Goal: Task Accomplishment & Management: Use online tool/utility

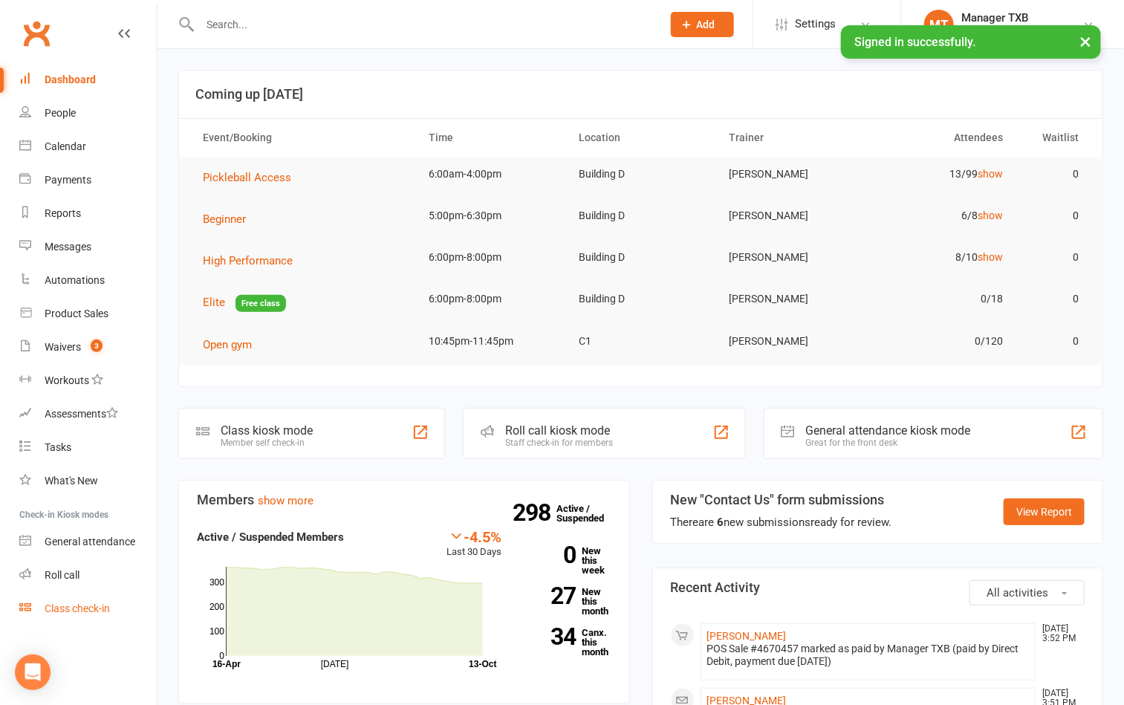
click at [98, 606] on div "Class check-in" at bounding box center [77, 608] width 65 height 12
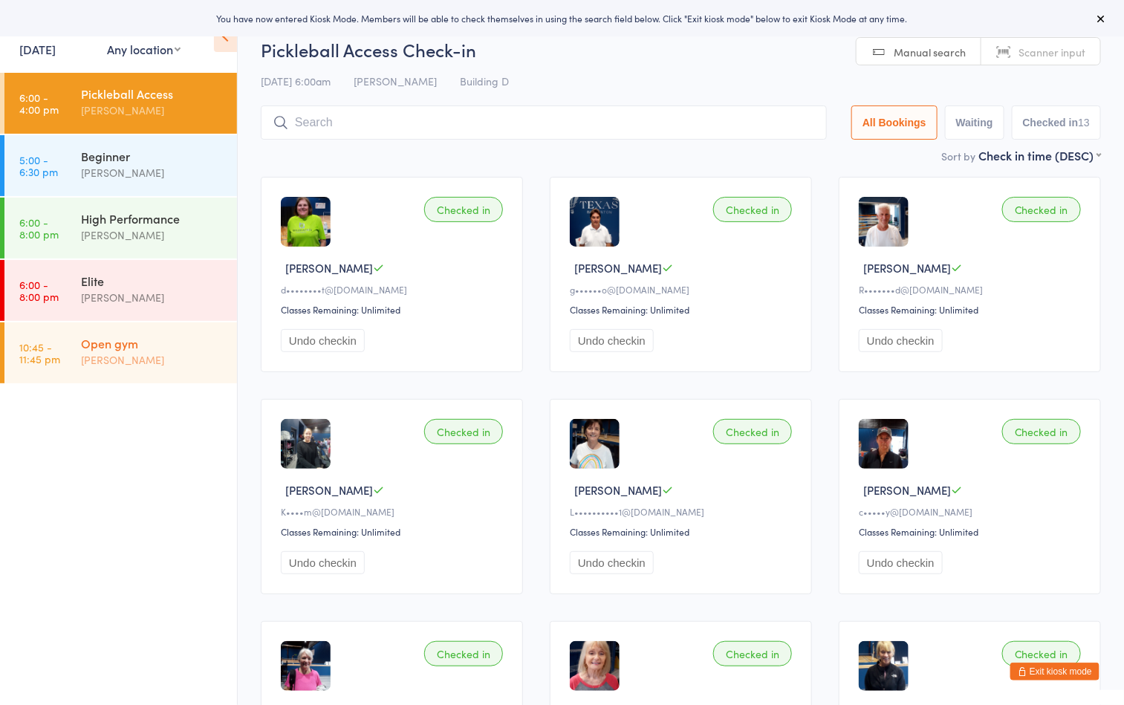
click at [127, 355] on div "[PERSON_NAME]" at bounding box center [152, 359] width 143 height 17
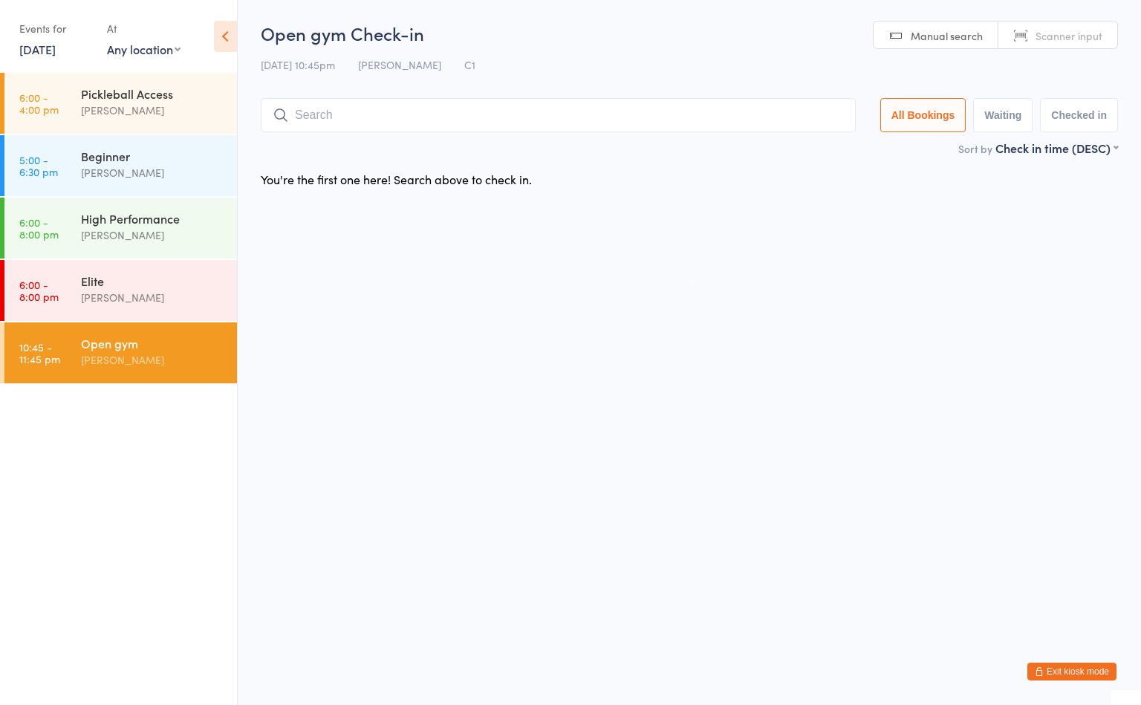
click at [486, 305] on html "You have now entered Kiosk Mode. Members will be able to check themselves in us…" at bounding box center [570, 352] width 1141 height 705
